Goal: Use online tool/utility: Utilize a website feature to perform a specific function

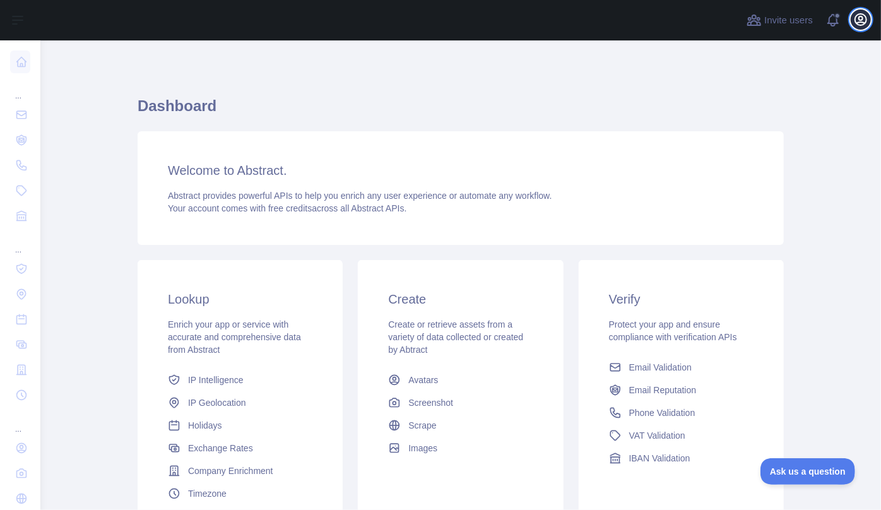
click at [863, 21] on icon "button" at bounding box center [860, 19] width 15 height 15
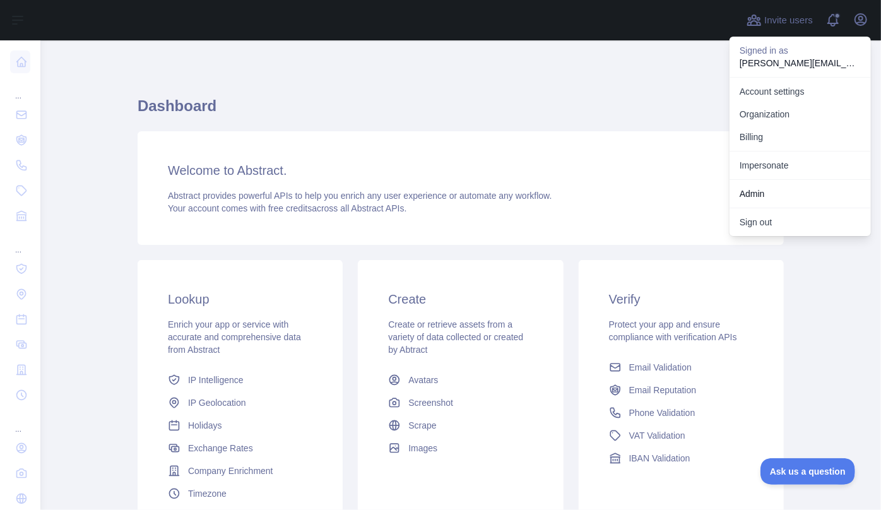
click at [417, 76] on div "Dashboard Welcome to Abstract. Abstract provides powerful APIs to help you enri…" at bounding box center [461, 312] width 646 height 482
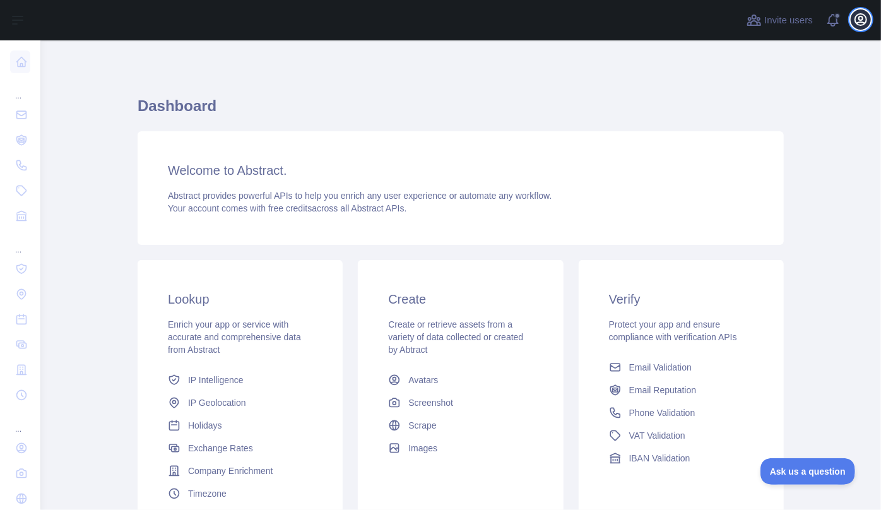
click at [862, 27] on icon "button" at bounding box center [860, 19] width 15 height 15
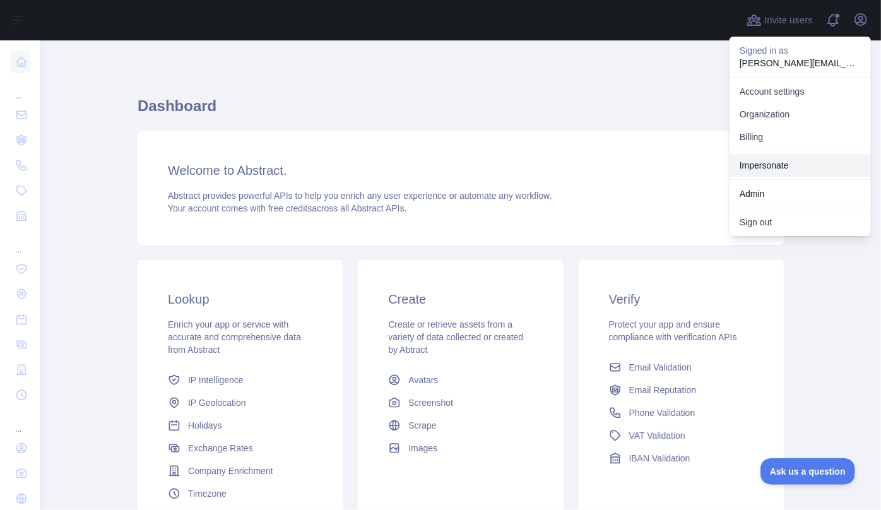
click at [780, 163] on link "Impersonate" at bounding box center [799, 165] width 141 height 23
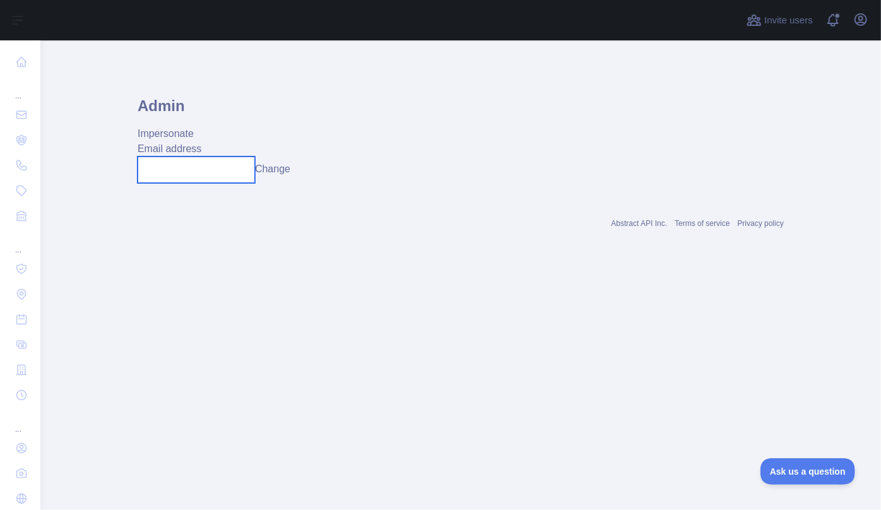
click at [180, 163] on input "text" at bounding box center [196, 169] width 117 height 27
type input "**********"
click at [280, 170] on button "Change" at bounding box center [272, 169] width 35 height 15
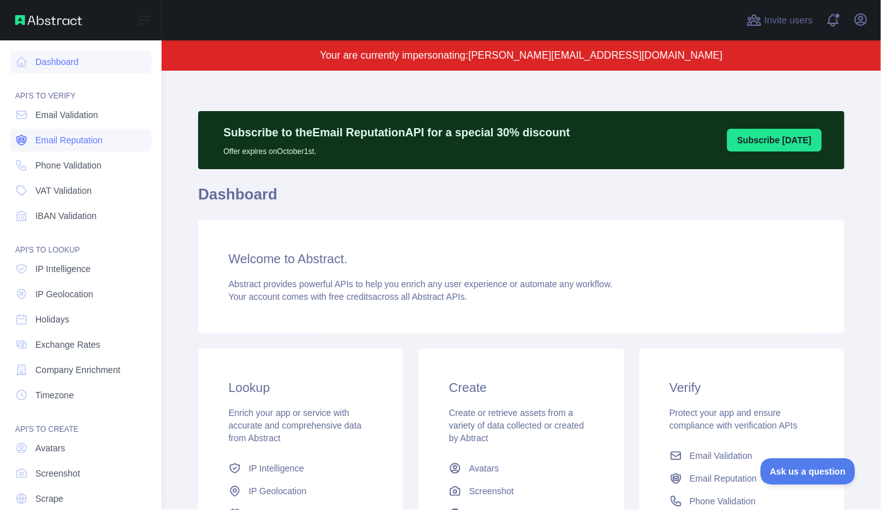
click at [68, 139] on span "Email Reputation" at bounding box center [69, 140] width 68 height 13
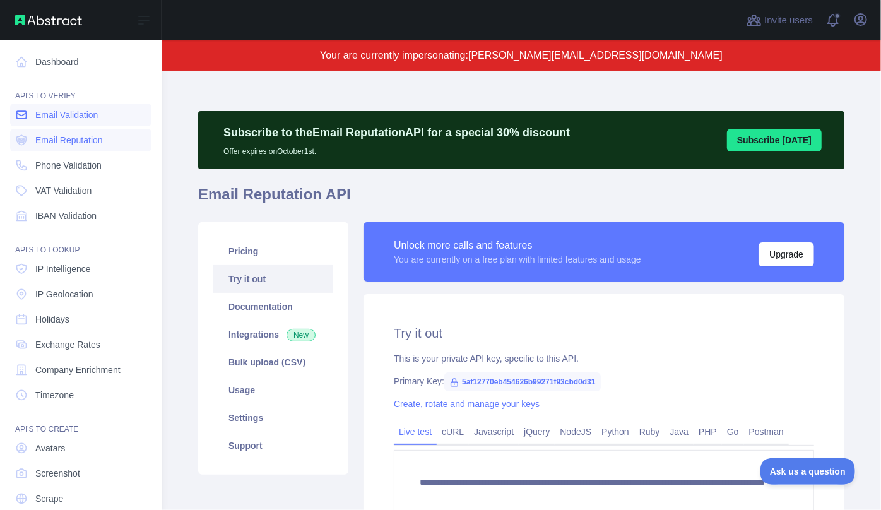
click at [71, 112] on span "Email Validation" at bounding box center [66, 115] width 62 height 13
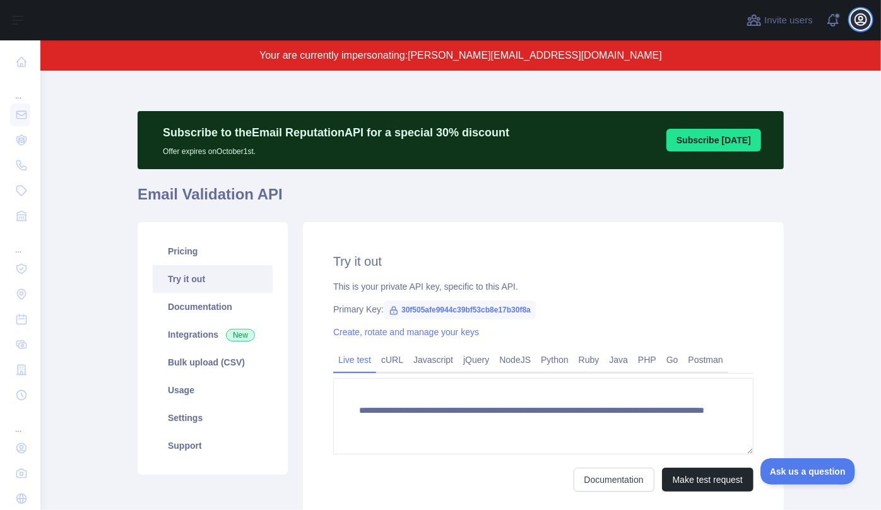
click at [861, 24] on icon "button" at bounding box center [860, 19] width 15 height 15
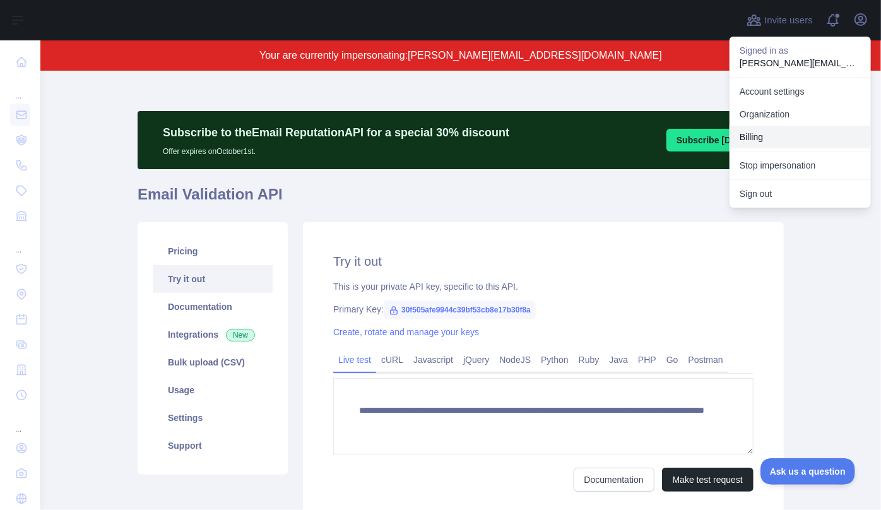
click at [772, 137] on button "Billing" at bounding box center [799, 137] width 141 height 23
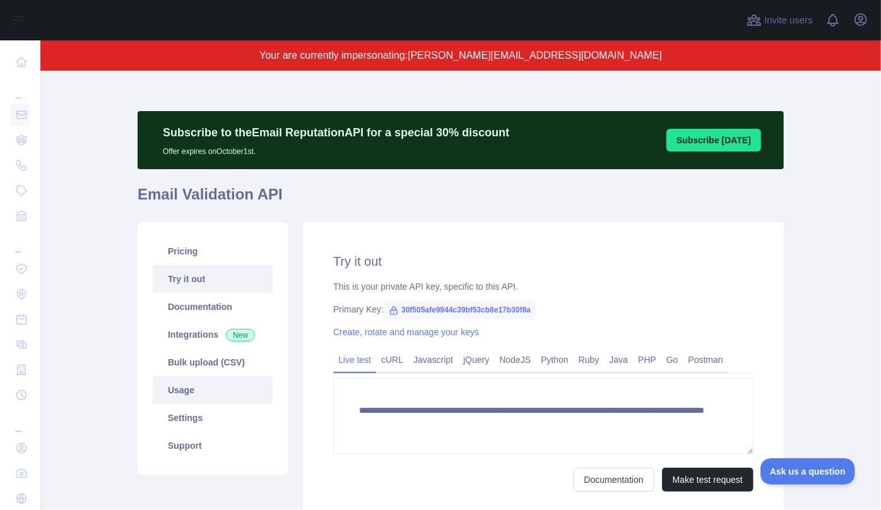
click at [192, 385] on link "Usage" at bounding box center [213, 390] width 120 height 28
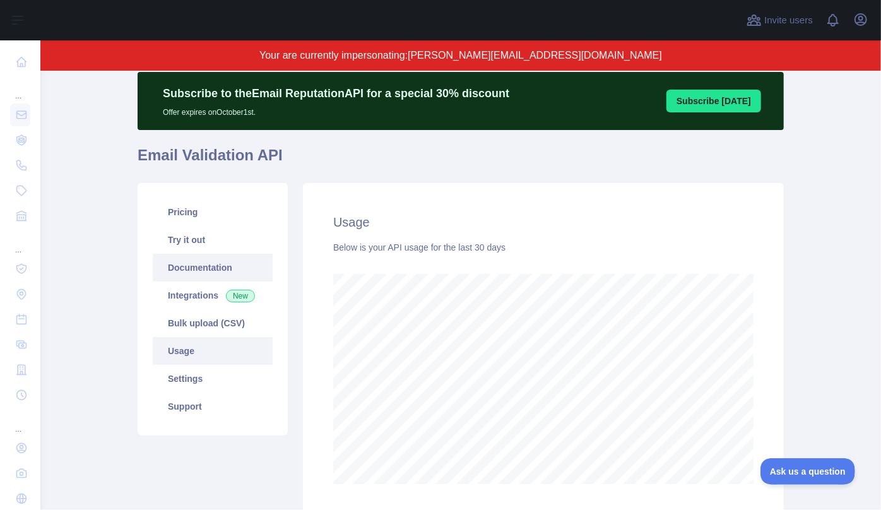
scroll to position [57, 0]
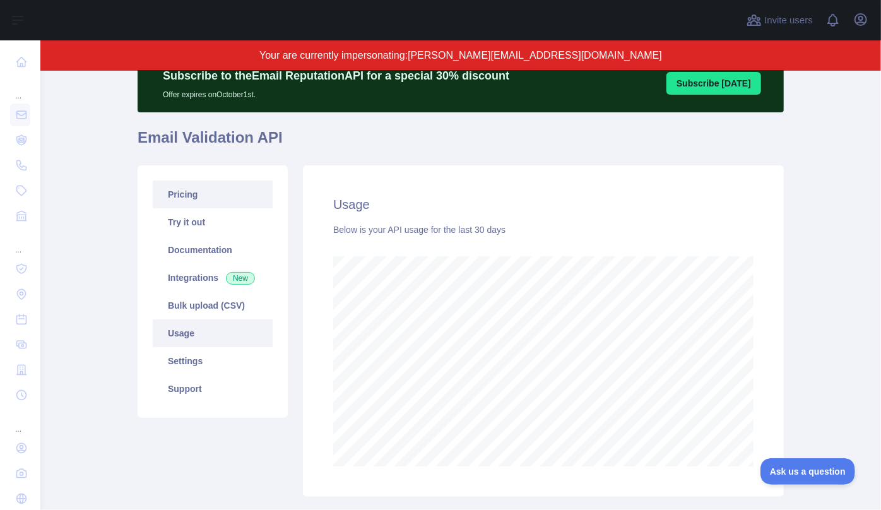
click at [181, 199] on link "Pricing" at bounding box center [213, 194] width 120 height 28
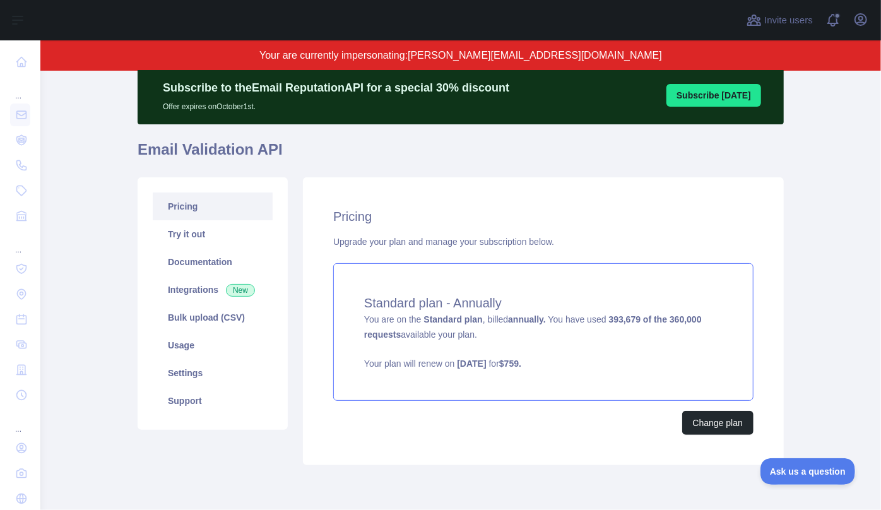
scroll to position [92, 0]
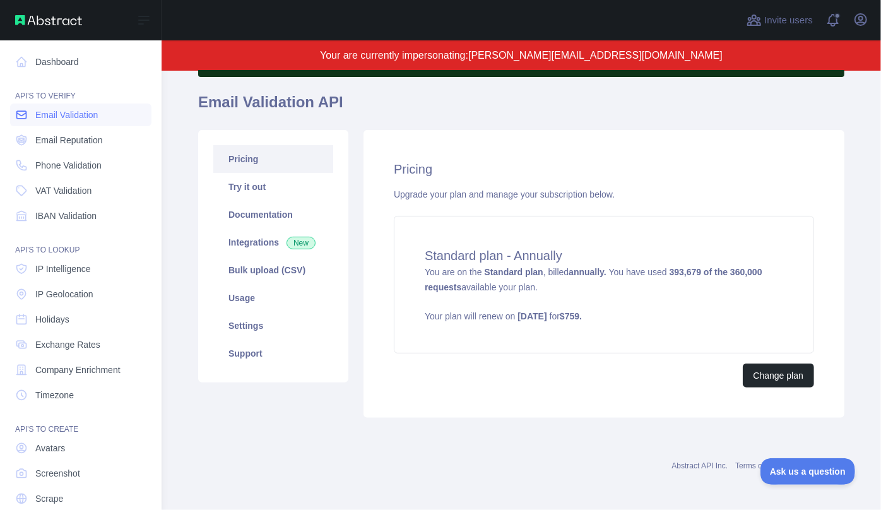
click at [66, 117] on span "Email Validation" at bounding box center [66, 115] width 62 height 13
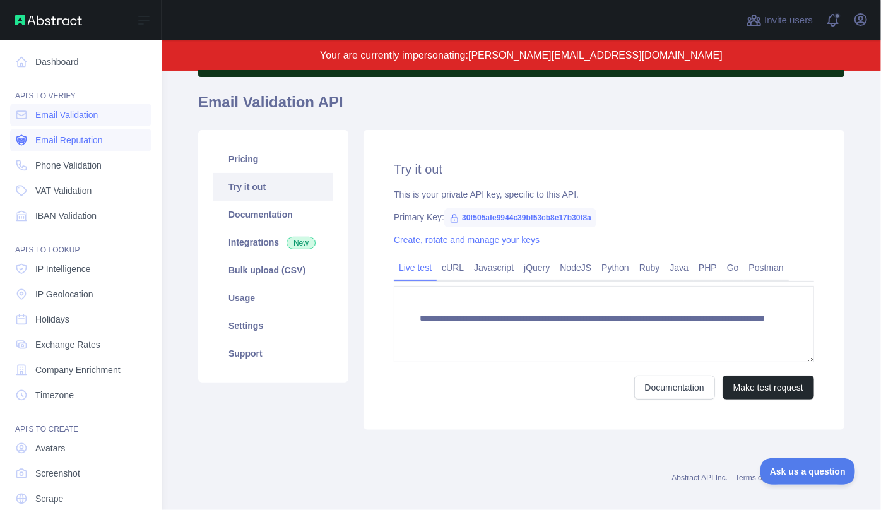
click at [61, 138] on span "Email Reputation" at bounding box center [69, 140] width 68 height 13
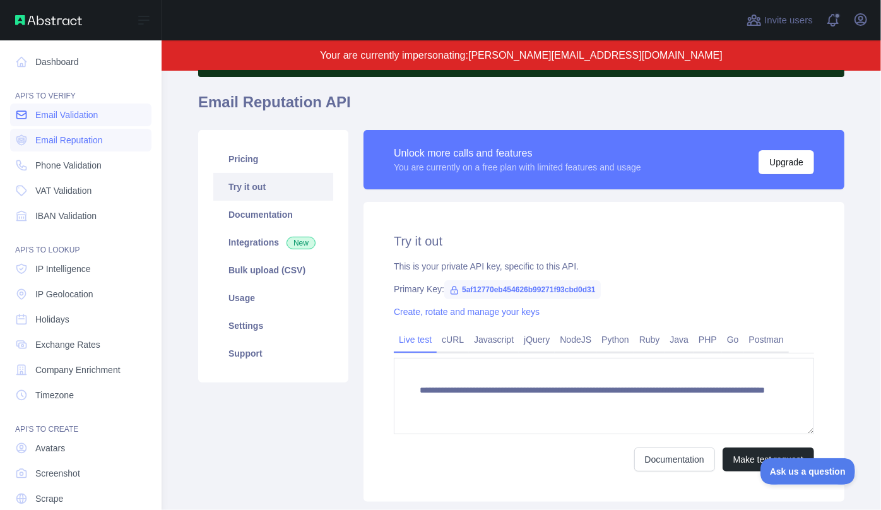
click at [73, 111] on span "Email Validation" at bounding box center [66, 115] width 62 height 13
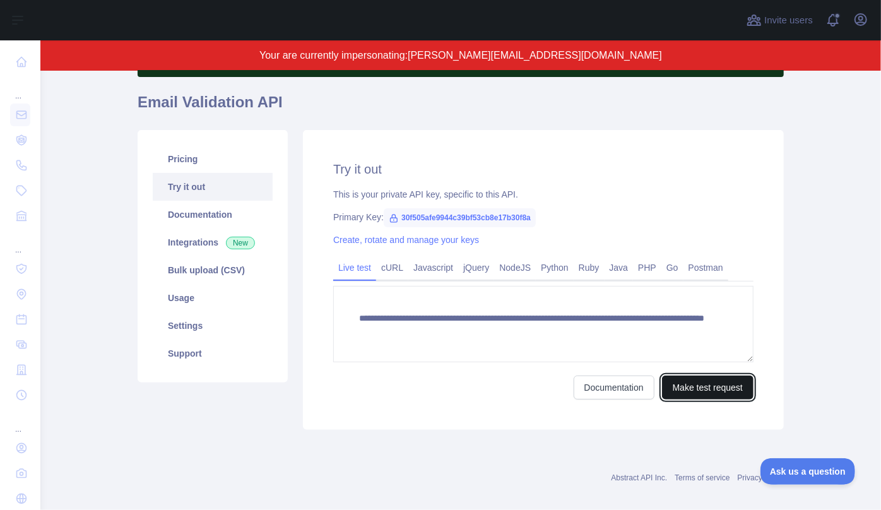
click at [717, 392] on button "Make test request" at bounding box center [707, 387] width 91 height 24
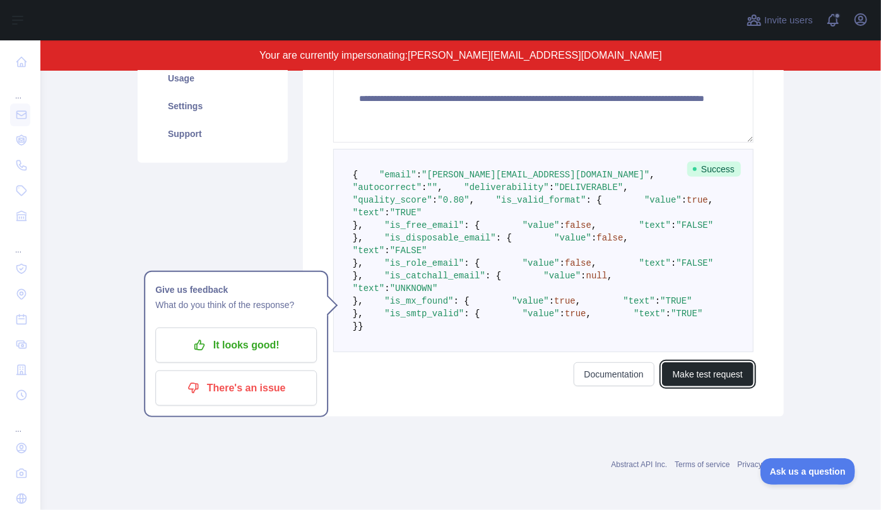
scroll to position [379, 0]
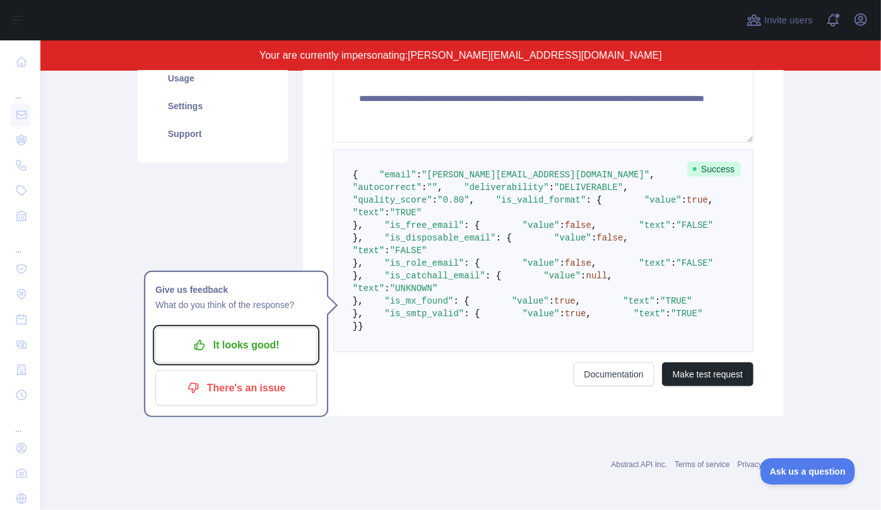
click at [242, 334] on p "It looks good!" at bounding box center [236, 344] width 143 height 21
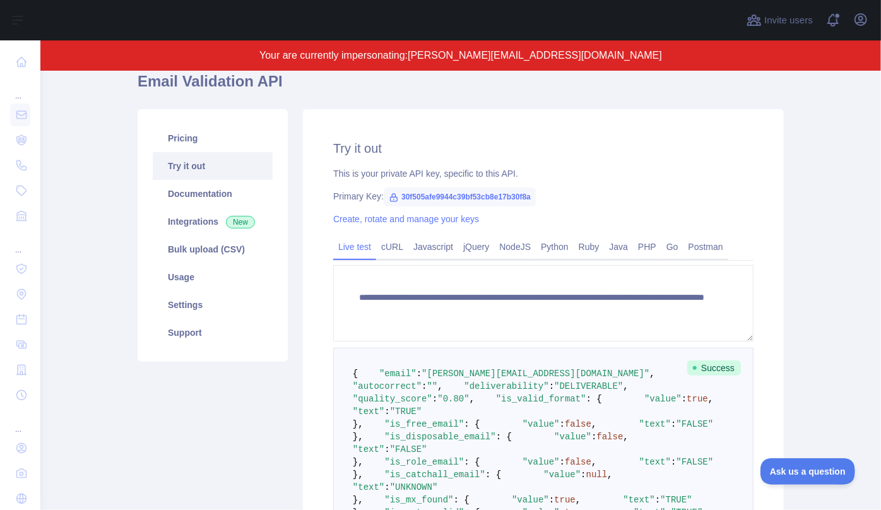
scroll to position [35, 0]
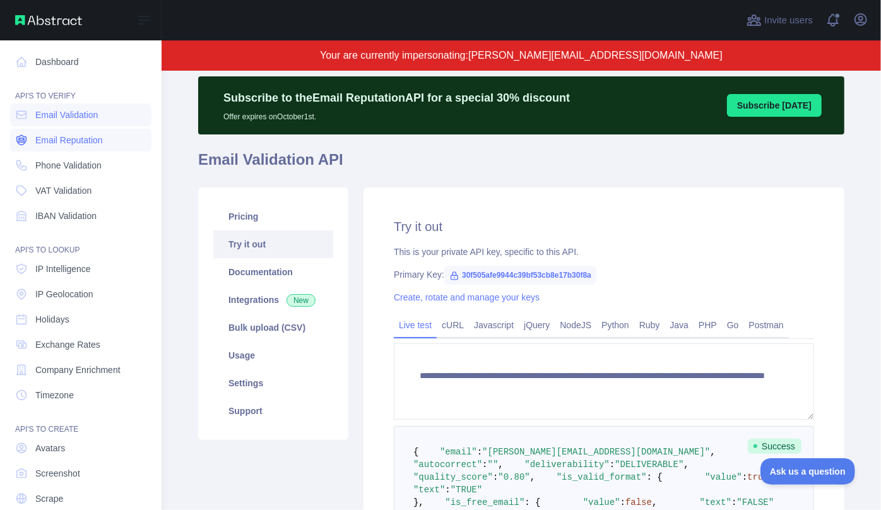
click at [61, 139] on span "Email Reputation" at bounding box center [69, 140] width 68 height 13
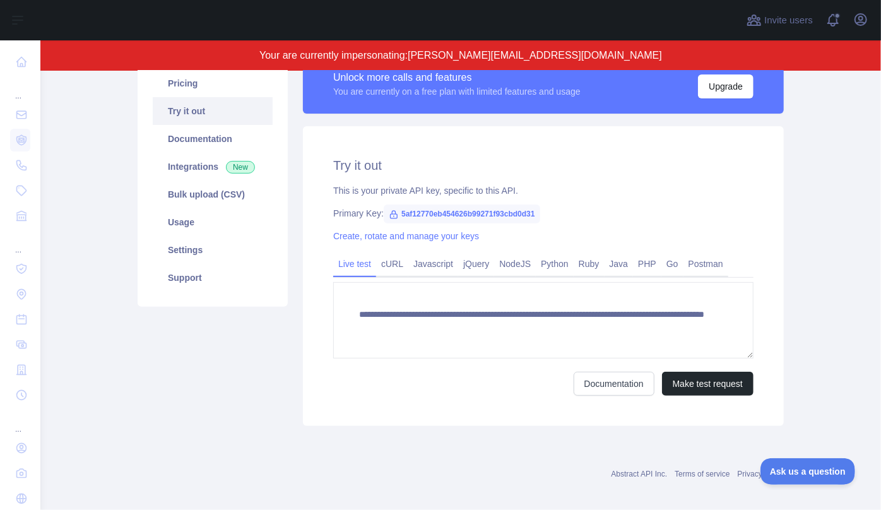
scroll to position [175, 0]
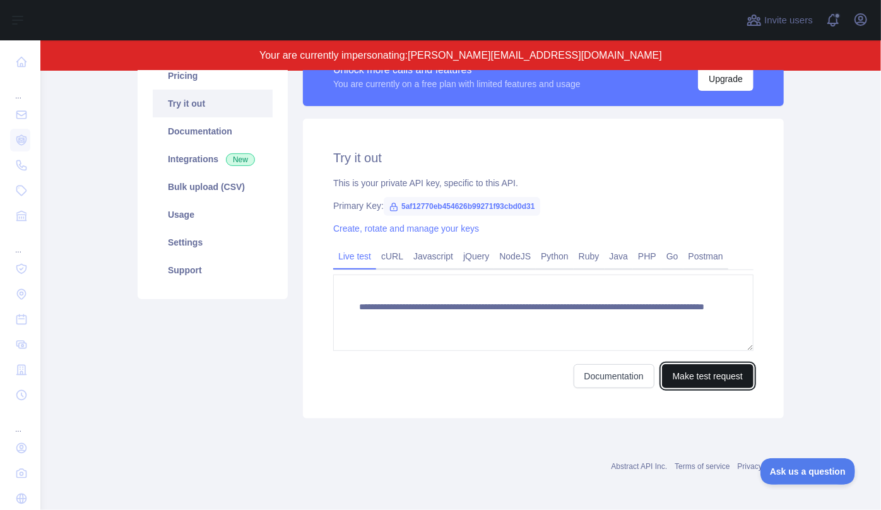
click at [687, 382] on button "Make test request" at bounding box center [707, 376] width 91 height 24
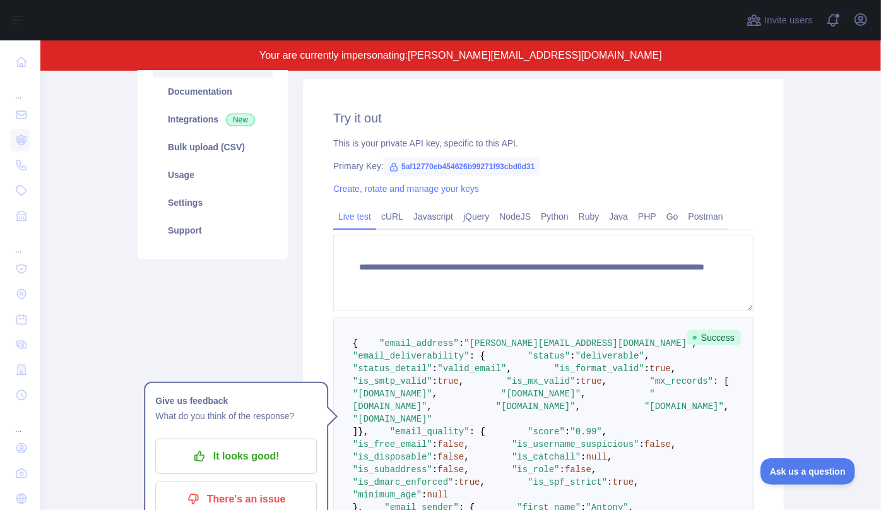
scroll to position [233, 0]
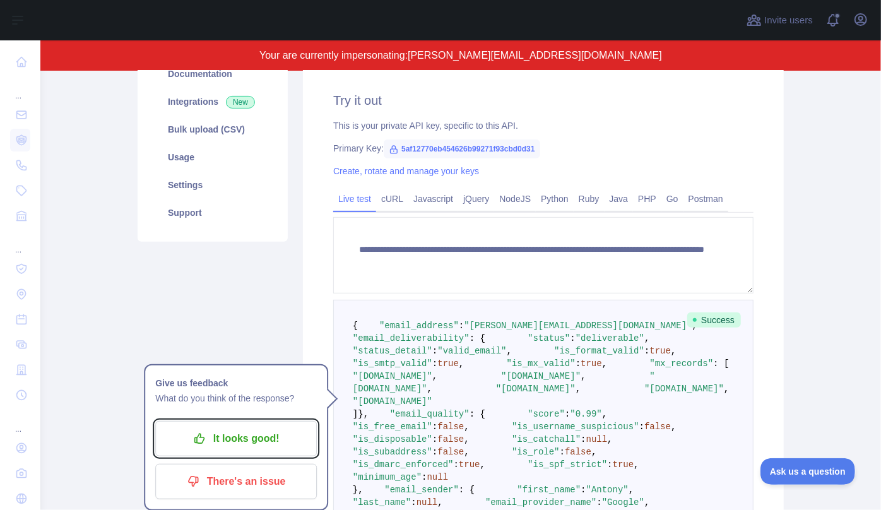
click at [213, 438] on p "It looks good!" at bounding box center [236, 438] width 143 height 21
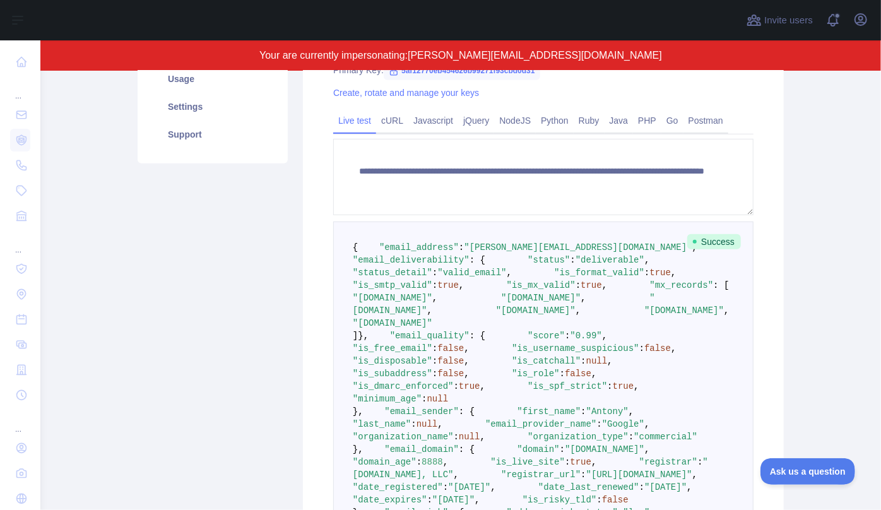
scroll to position [290, 0]
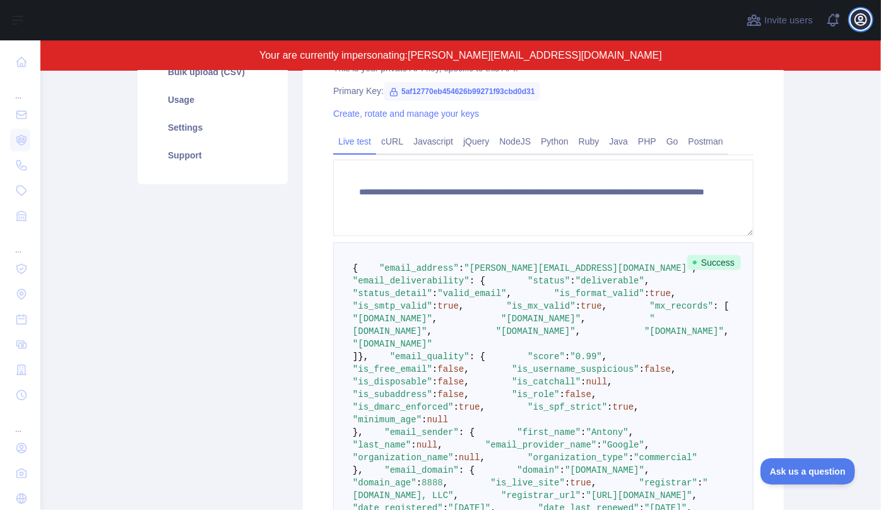
click at [862, 28] on button "Open user menu" at bounding box center [861, 19] width 20 height 20
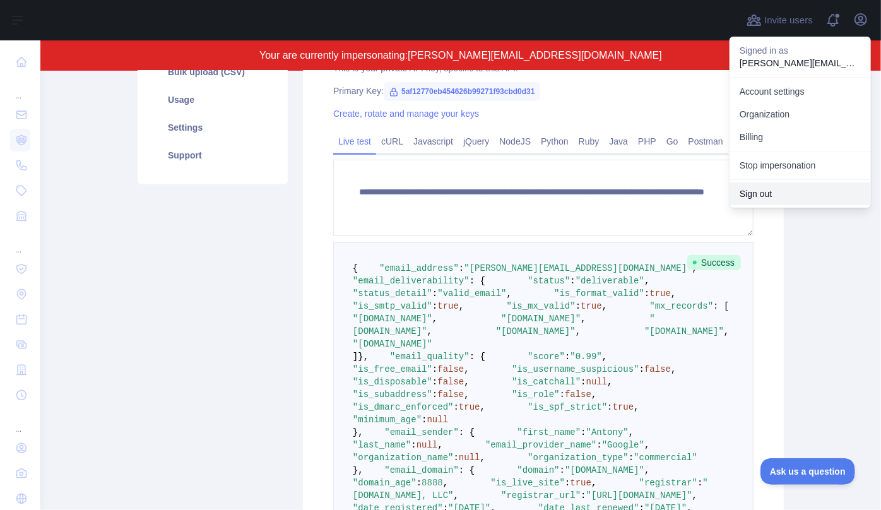
click at [778, 190] on button "Sign out" at bounding box center [799, 193] width 141 height 23
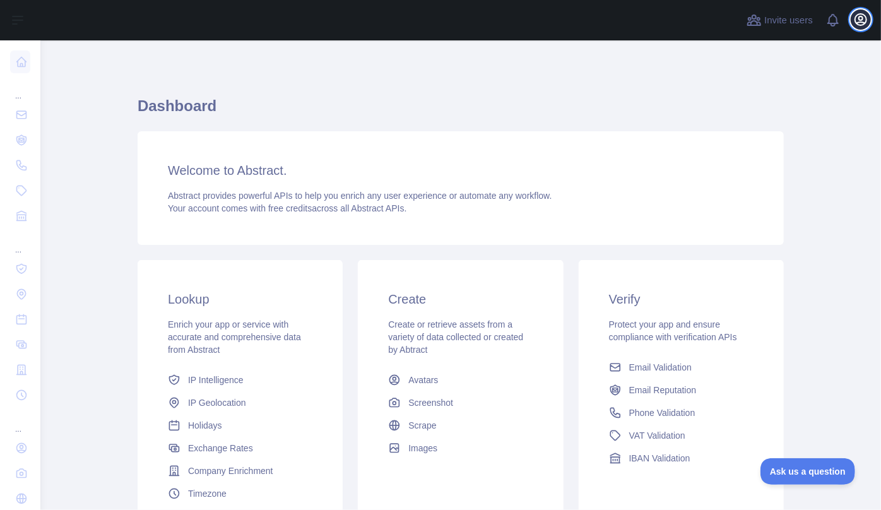
click at [861, 23] on icon "button" at bounding box center [860, 19] width 15 height 15
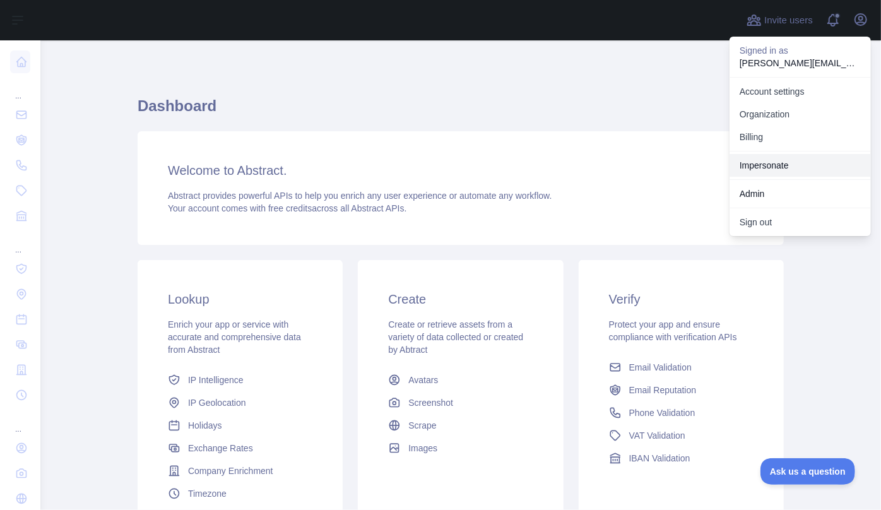
drag, startPoint x: 786, startPoint y: 164, endPoint x: 738, endPoint y: 155, distance: 48.9
click at [786, 164] on link "Impersonate" at bounding box center [799, 165] width 141 height 23
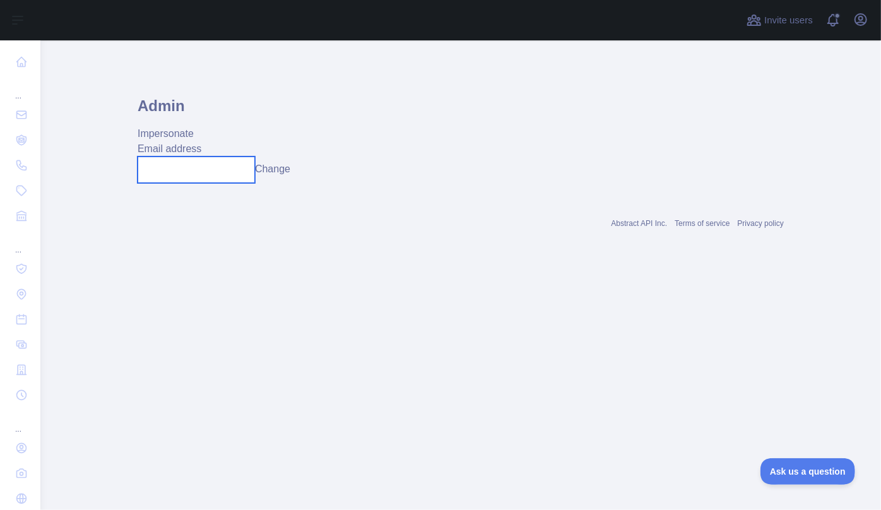
click at [179, 168] on input "text" at bounding box center [196, 169] width 117 height 27
paste input "**********"
type input "**********"
click at [285, 170] on button "Change" at bounding box center [285, 169] width 35 height 15
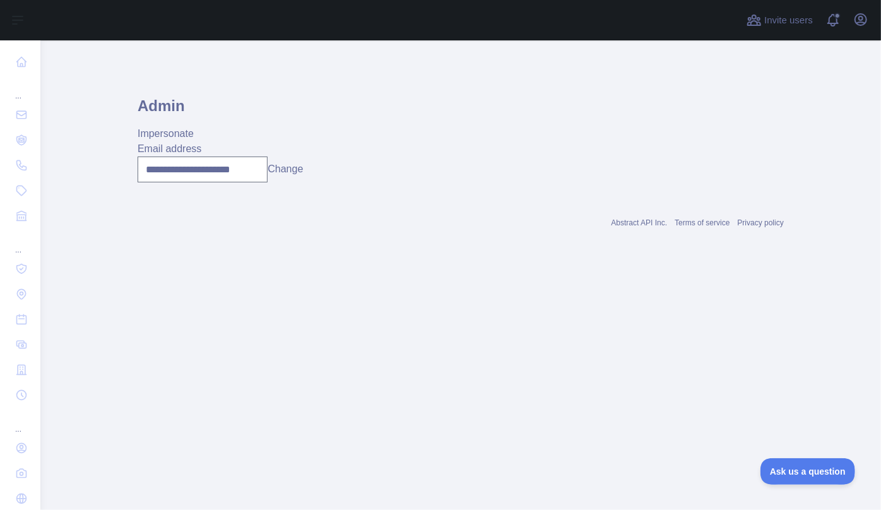
scroll to position [0, 0]
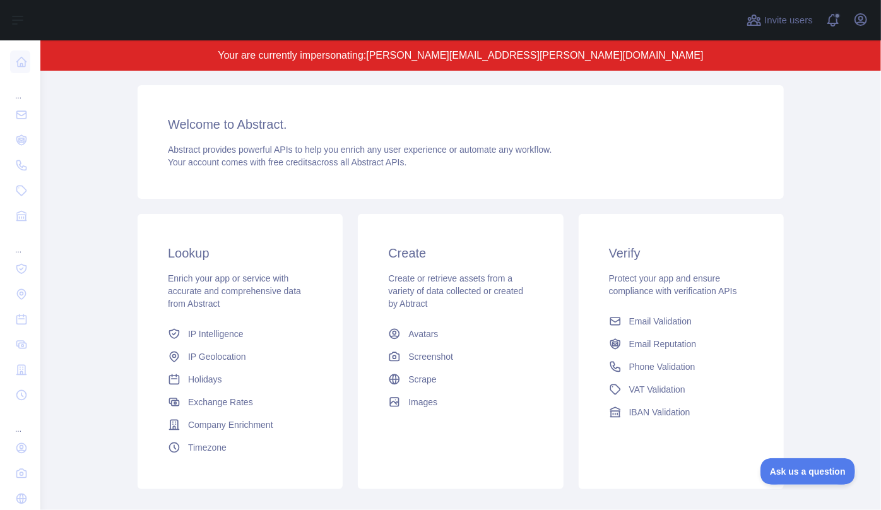
scroll to position [206, 0]
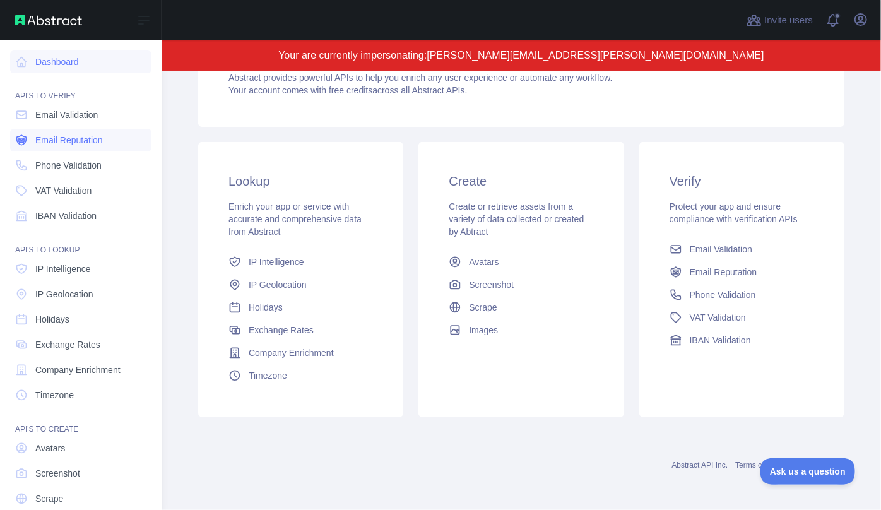
click at [56, 139] on span "Email Reputation" at bounding box center [69, 140] width 68 height 13
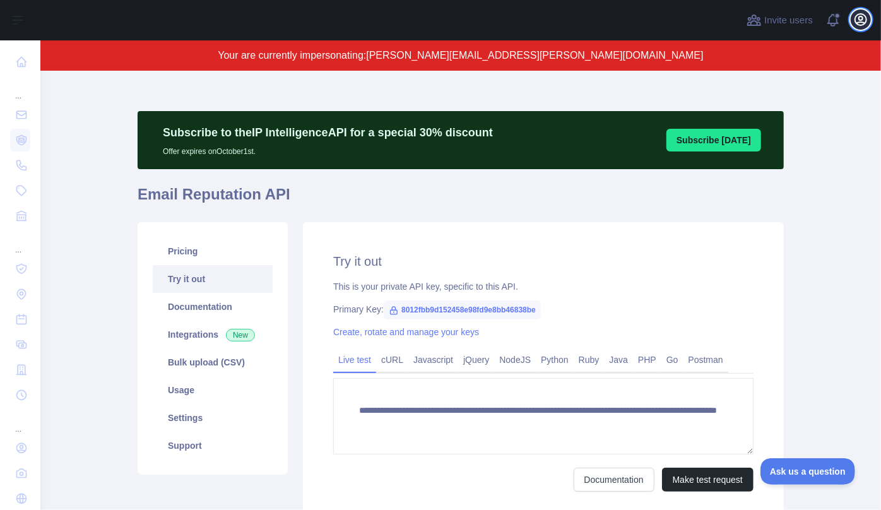
click at [863, 18] on icon "button" at bounding box center [860, 19] width 15 height 15
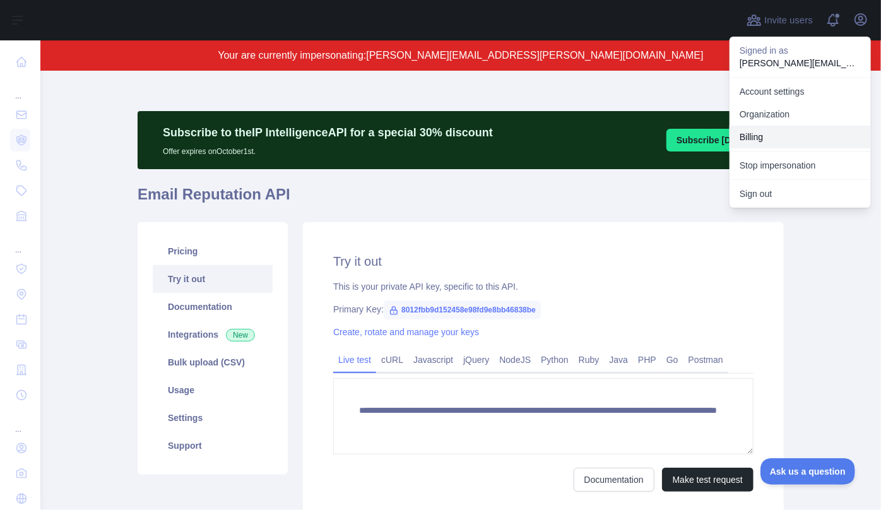
click at [781, 141] on button "Billing" at bounding box center [799, 137] width 141 height 23
